Goal: Transaction & Acquisition: Obtain resource

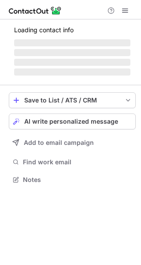
scroll to position [185, 141]
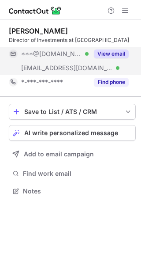
click at [108, 53] on button "View email" at bounding box center [111, 54] width 35 height 9
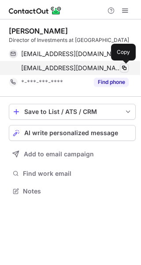
click at [124, 67] on span at bounding box center [124, 68] width 7 height 7
